Goal: Find contact information: Find contact information

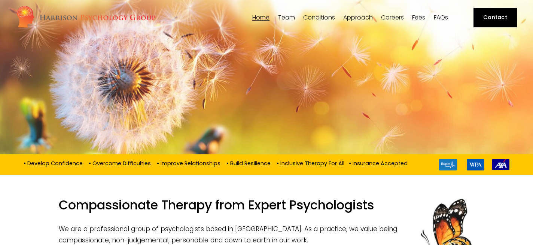
click at [419, 18] on link "Fees" at bounding box center [418, 17] width 13 height 7
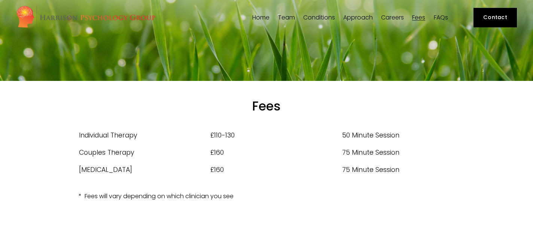
click at [482, 14] on link "Contact" at bounding box center [496, 17] width 44 height 19
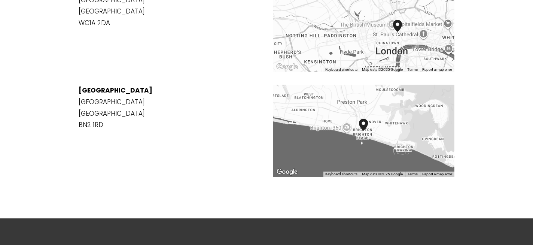
scroll to position [1102, 0]
